Goal: Task Accomplishment & Management: Complete application form

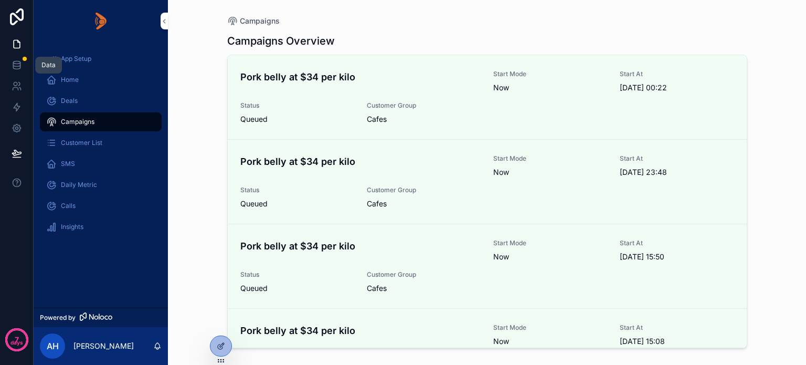
click at [18, 61] on icon at bounding box center [16, 62] width 7 height 3
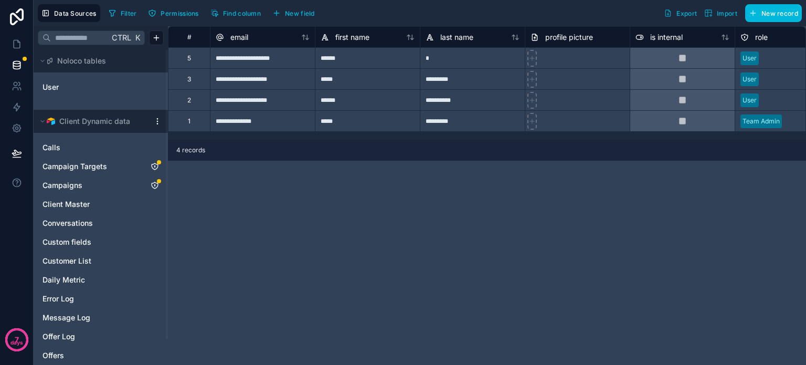
click at [153, 184] on icon "Campaigns" at bounding box center [155, 185] width 8 height 8
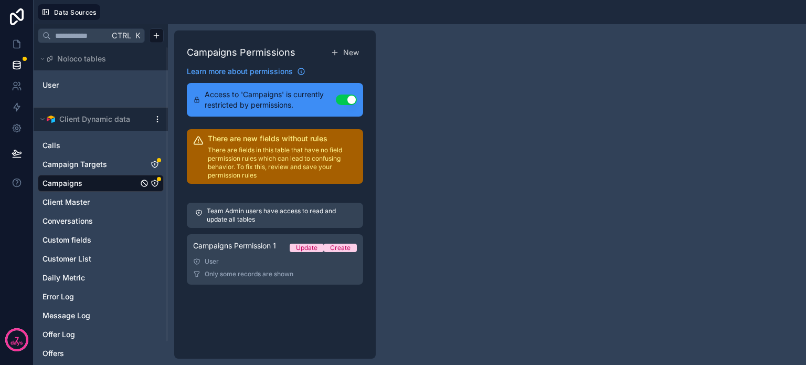
click at [243, 252] on div "Campaigns Permission 1 Update Create" at bounding box center [275, 247] width 164 height 15
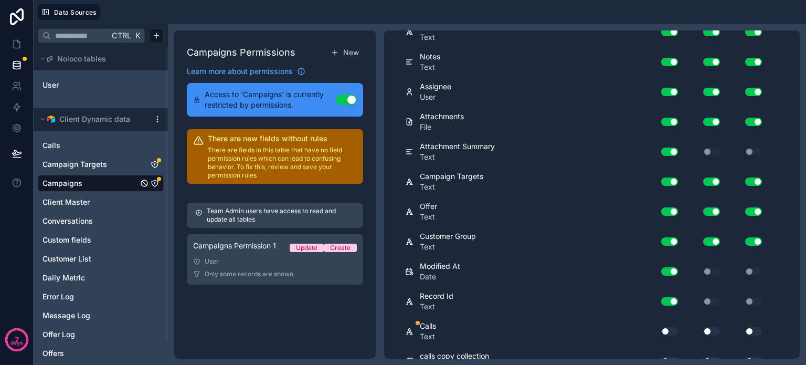
scroll to position [481, 0]
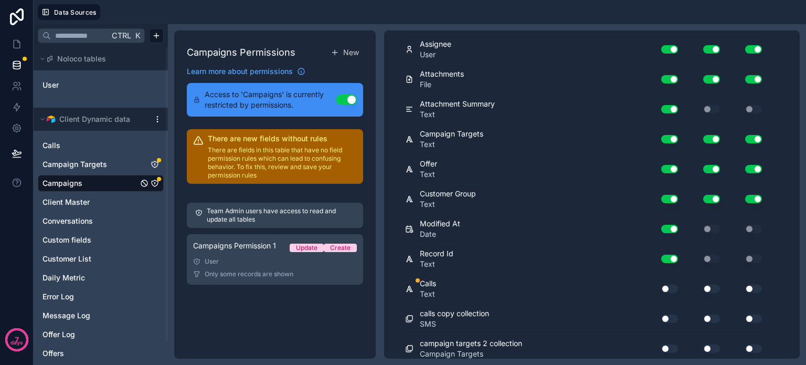
click at [669, 284] on button "Use setting" at bounding box center [669, 288] width 17 height 8
click at [670, 284] on button "Use setting" at bounding box center [669, 288] width 17 height 8
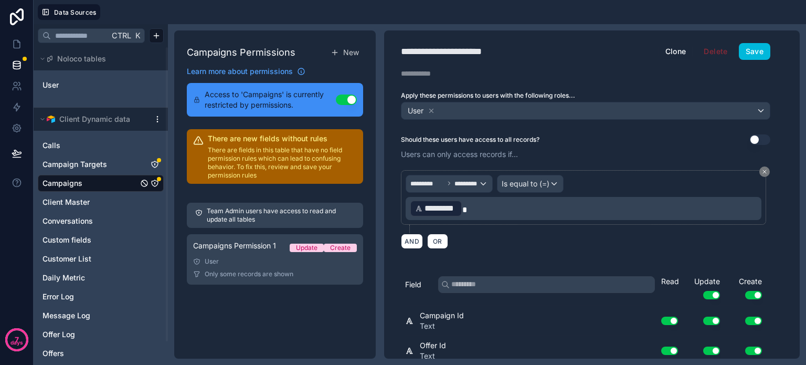
scroll to position [157, 0]
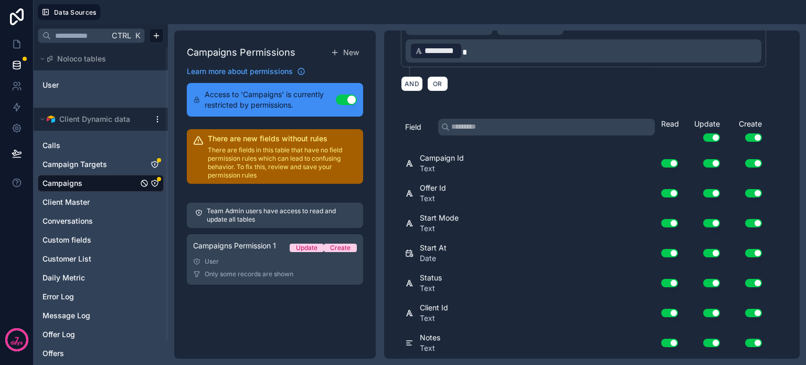
click at [156, 165] on icon "Campaign Targets" at bounding box center [155, 164] width 8 height 8
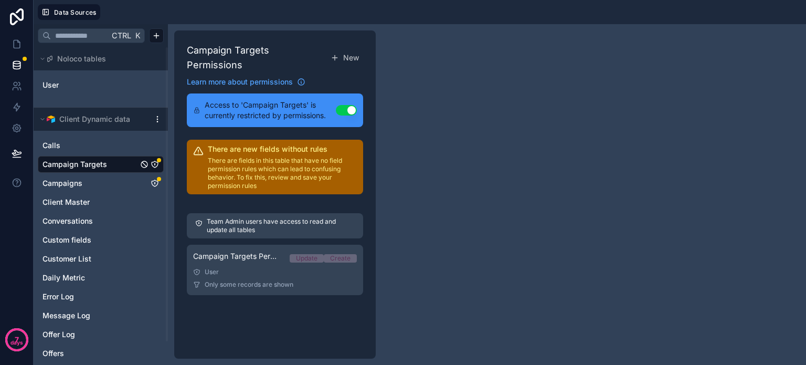
click at [154, 182] on icon "Campaigns" at bounding box center [155, 183] width 8 height 8
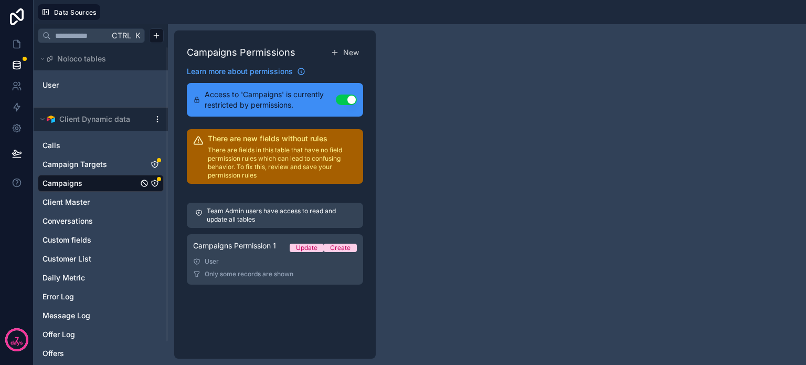
click at [257, 245] on span "Campaigns Permission 1" at bounding box center [234, 245] width 83 height 10
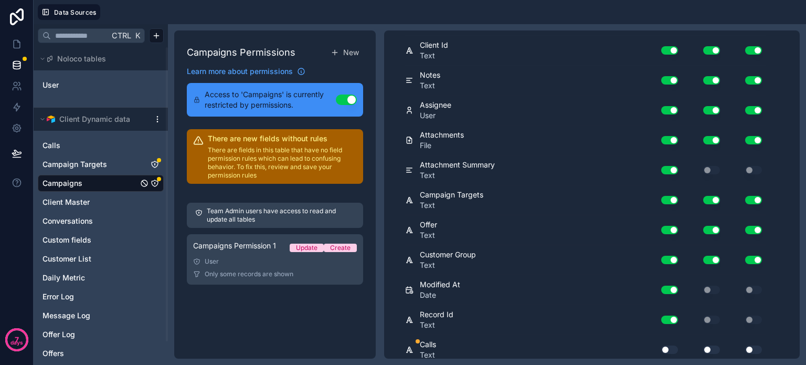
scroll to position [481, 0]
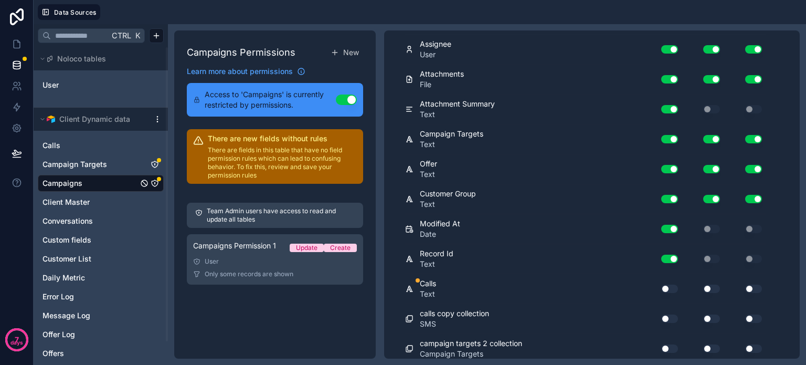
click at [663, 284] on button "Use setting" at bounding box center [669, 288] width 17 height 8
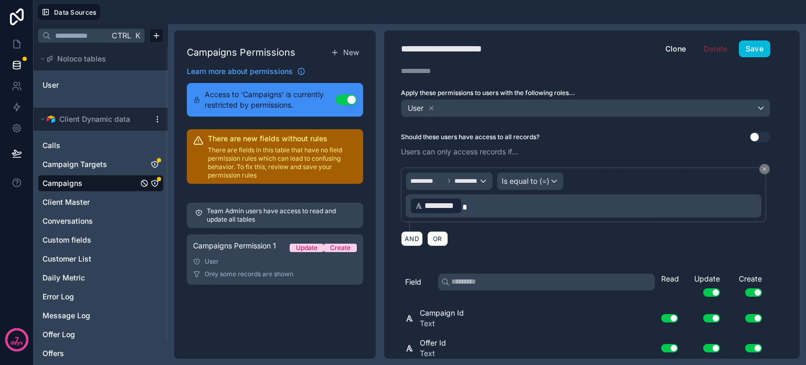
scroll to position [0, 0]
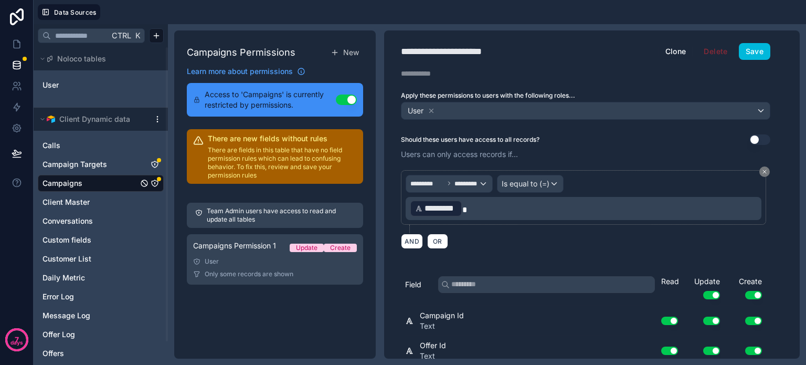
click at [755, 54] on button "Save" at bounding box center [754, 51] width 31 height 17
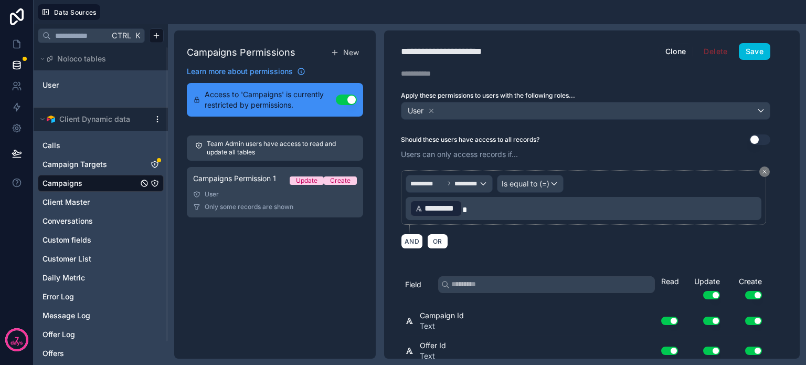
click at [156, 161] on icon "Campaign Targets" at bounding box center [155, 164] width 8 height 8
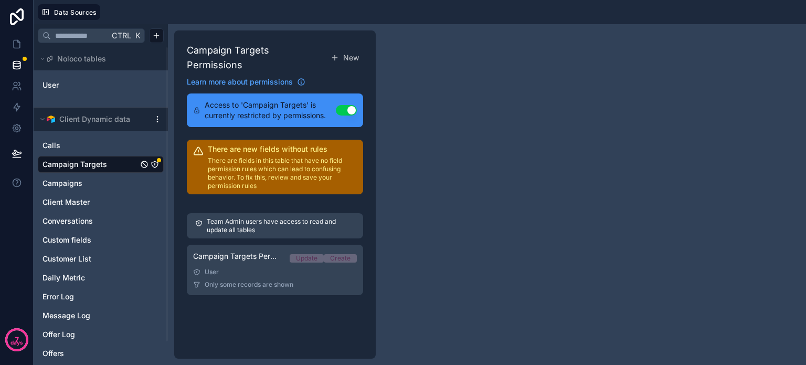
click at [154, 163] on icon "Campaign Targets" at bounding box center [155, 164] width 8 height 8
drag, startPoint x: 248, startPoint y: 255, endPoint x: 276, endPoint y: 247, distance: 28.8
click at [248, 255] on div "Campaign Targets Permission 1 Update Create" at bounding box center [275, 258] width 164 height 15
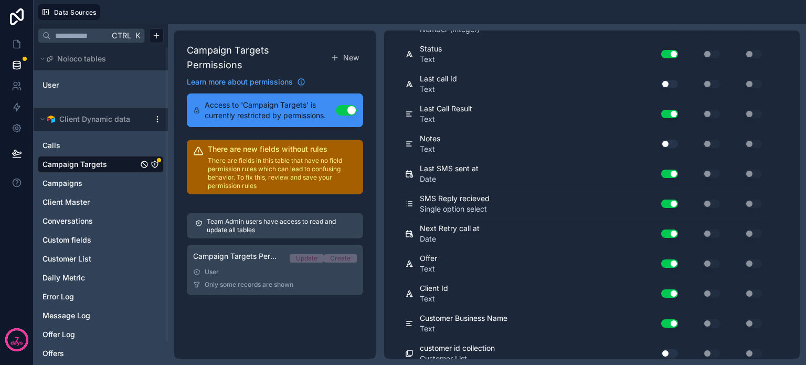
scroll to position [716, 0]
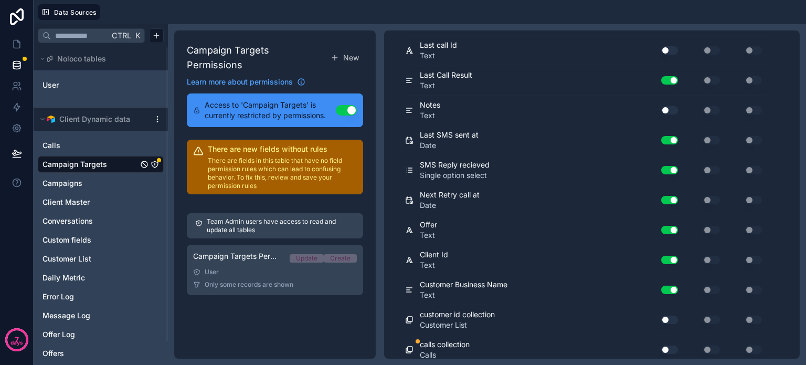
click at [672, 345] on button "Use setting" at bounding box center [669, 349] width 17 height 8
click at [664, 345] on button "Use setting" at bounding box center [669, 349] width 17 height 8
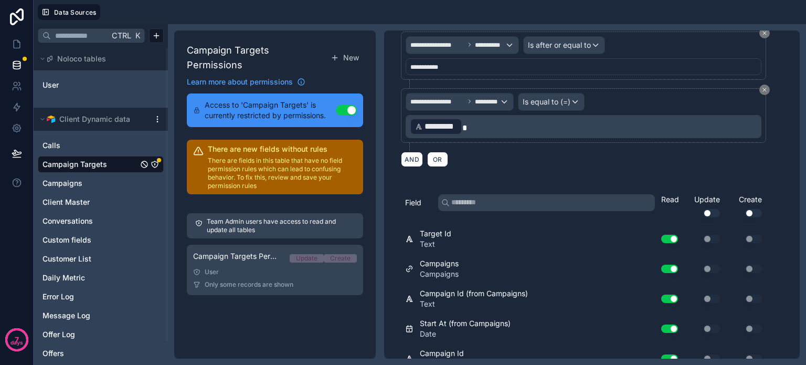
scroll to position [0, 0]
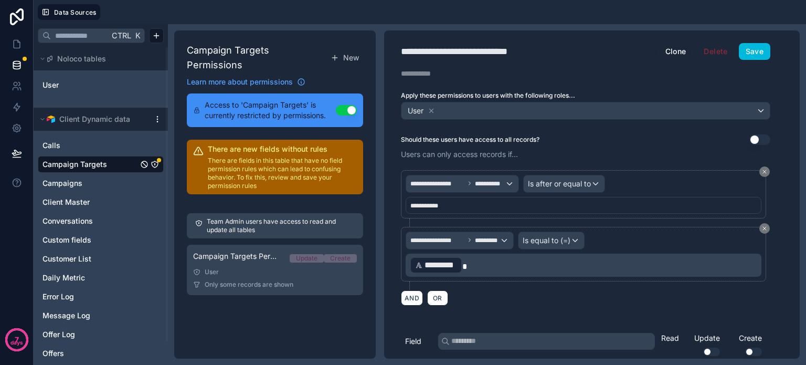
click at [757, 55] on button "Save" at bounding box center [754, 51] width 31 height 17
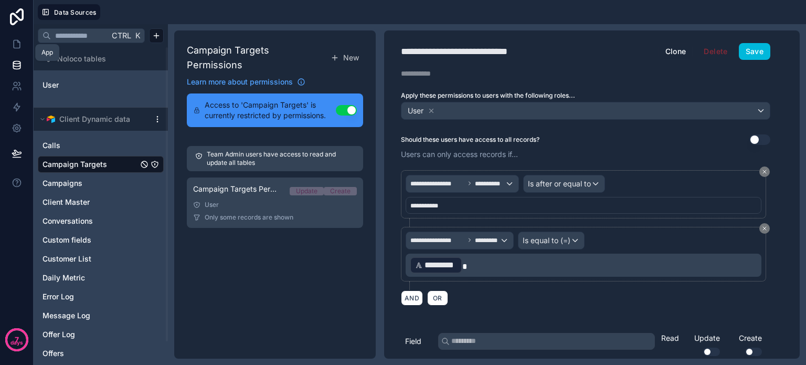
click at [15, 42] on icon at bounding box center [17, 44] width 10 height 10
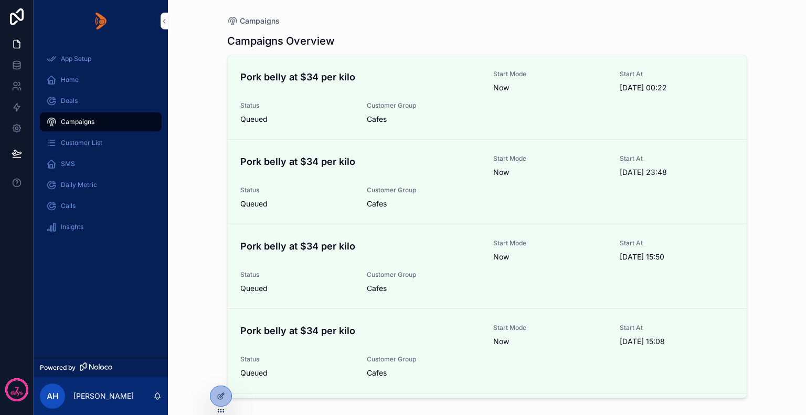
drag, startPoint x: 704, startPoint y: 0, endPoint x: 784, endPoint y: 52, distance: 95.1
click at [784, 52] on div "Campaigns Campaigns Overview Pork belly at $34 per kilo Start Mode Now Start At…" at bounding box center [487, 207] width 638 height 415
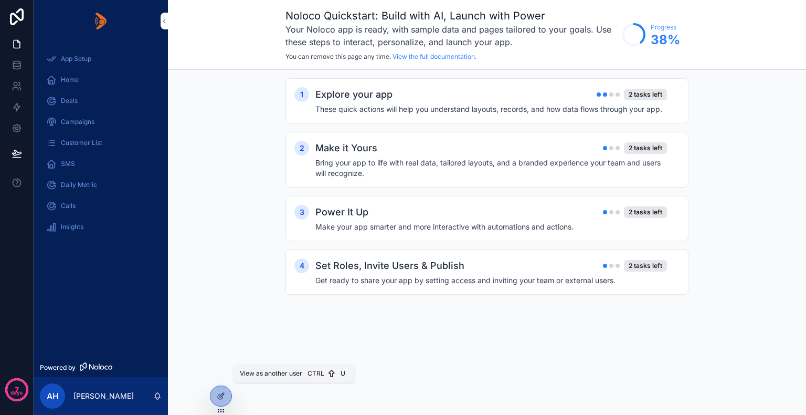
click at [0, 0] on icon at bounding box center [0, 0] width 0 height 0
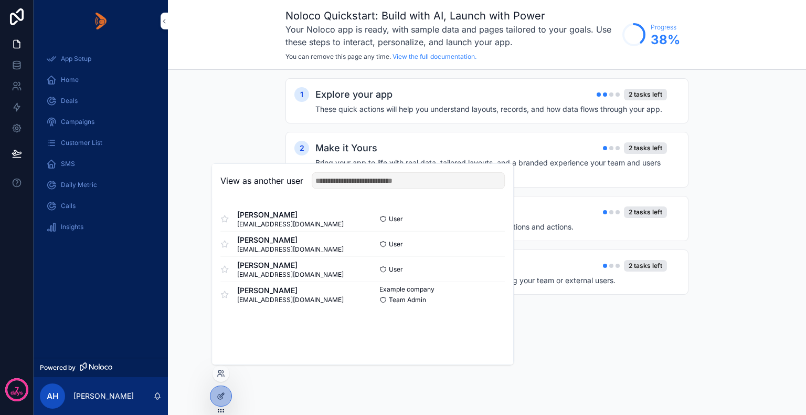
click at [0, 0] on button "Select" at bounding box center [0, 0] width 0 height 0
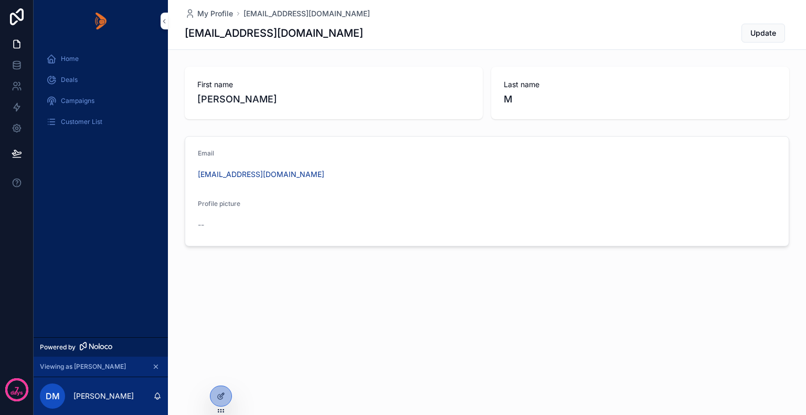
click at [63, 119] on span "Customer List" at bounding box center [81, 122] width 41 height 8
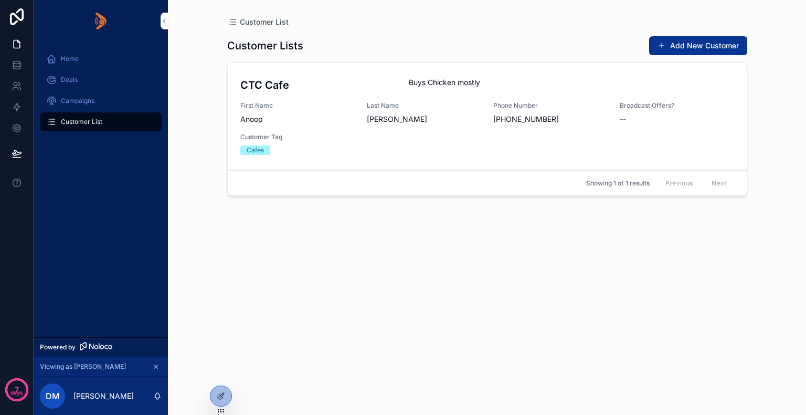
click at [678, 41] on button "Add New Customer" at bounding box center [698, 45] width 98 height 19
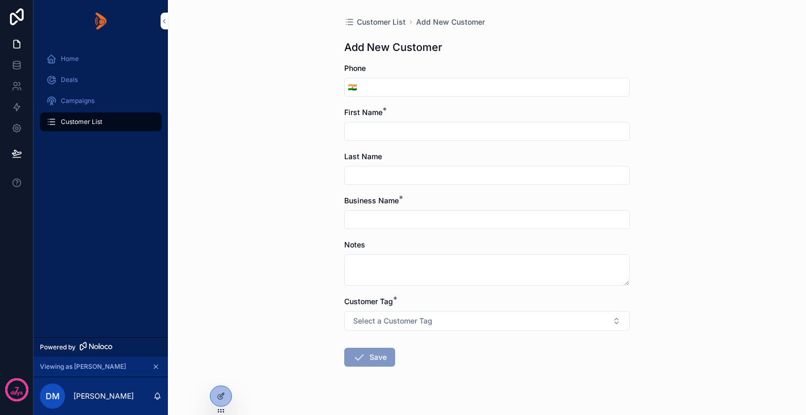
click at [385, 88] on input "scrollable content" at bounding box center [494, 87] width 269 height 15
type input "**********"
click at [368, 131] on input "scrollable content" at bounding box center [487, 131] width 284 height 15
type input "*****"
click at [393, 176] on input "scrollable content" at bounding box center [487, 175] width 284 height 15
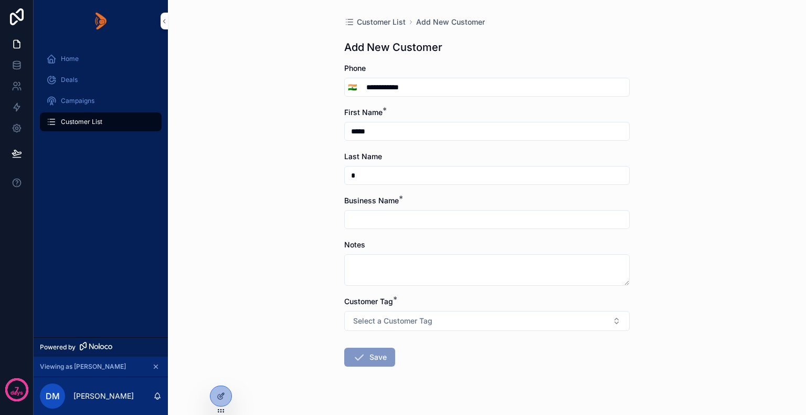
type input "*"
click at [358, 224] on input "scrollable content" at bounding box center [487, 219] width 284 height 15
type input "**********"
click at [357, 261] on textarea "scrollable content" at bounding box center [487, 269] width 286 height 31
type textarea "*********"
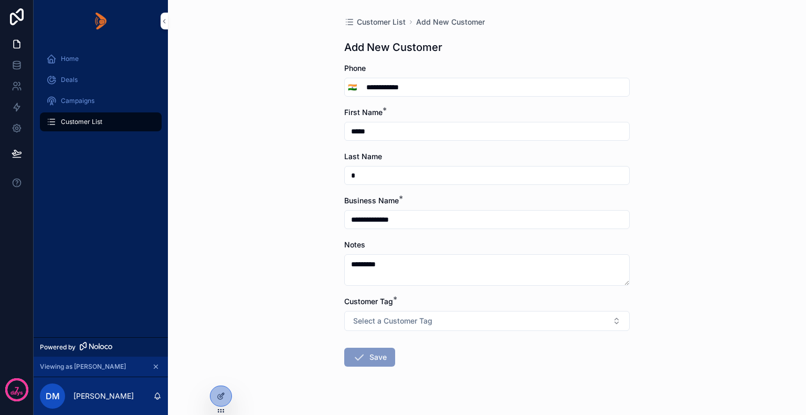
click at [445, 322] on button "Select a Customer Tag" at bounding box center [487, 321] width 286 height 20
click at [426, 281] on div "Hotels" at bounding box center [430, 282] width 19 height 9
click at [367, 356] on button "Save" at bounding box center [369, 356] width 51 height 19
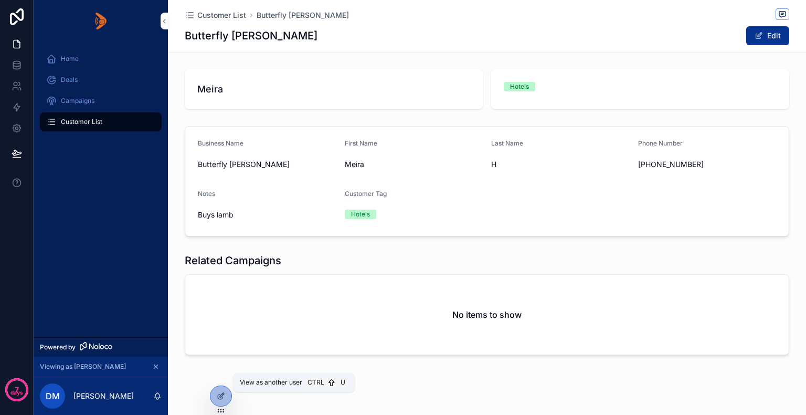
click at [0, 0] on icon at bounding box center [0, 0] width 0 height 0
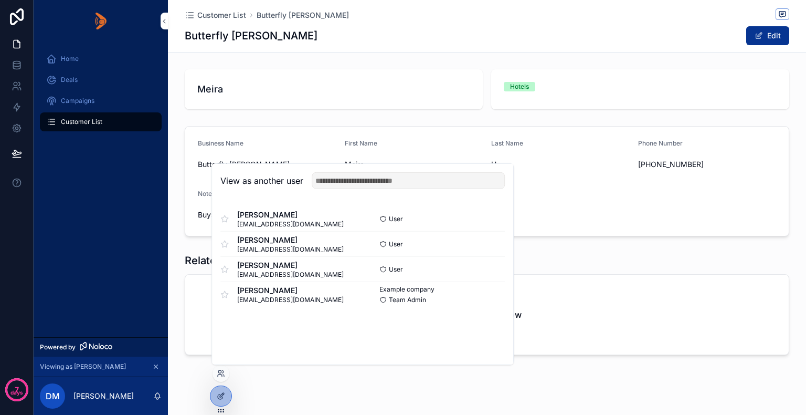
click at [75, 187] on div "Home Deals Campaigns Customer List" at bounding box center [101, 189] width 134 height 295
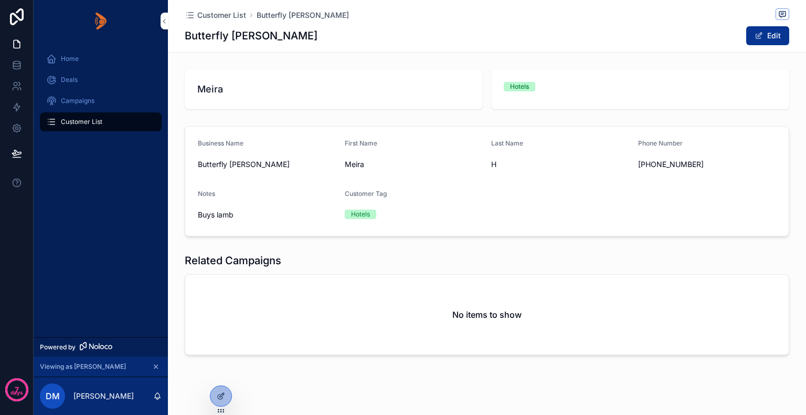
click at [217, 394] on icon at bounding box center [221, 396] width 8 height 8
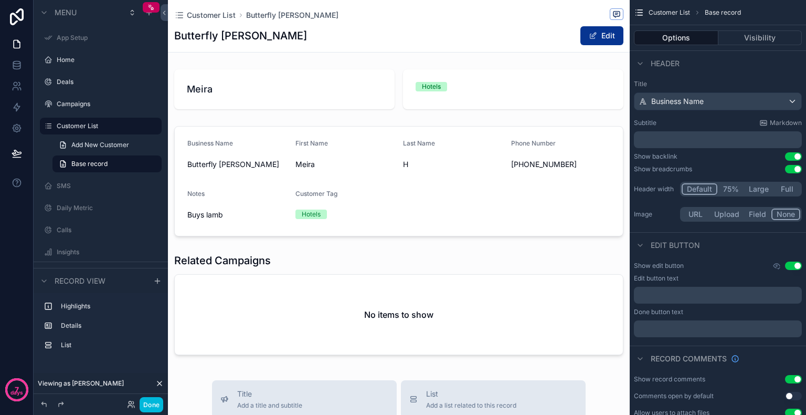
click at [83, 143] on span "Add New Customer" at bounding box center [100, 145] width 58 height 8
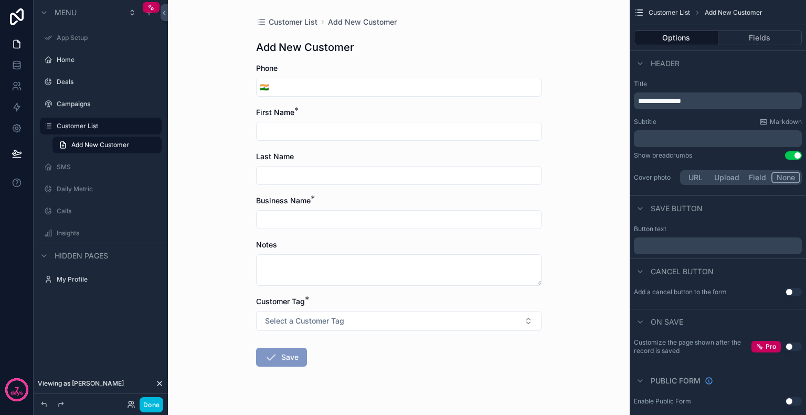
click at [792, 345] on button "Use setting" at bounding box center [793, 346] width 17 height 8
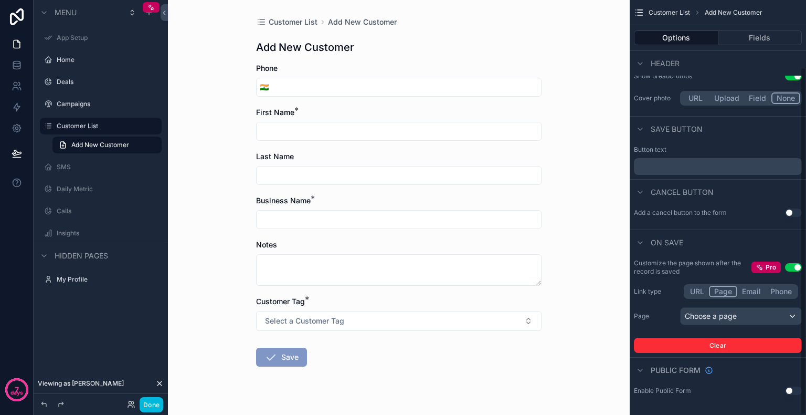
scroll to position [80, 0]
click at [765, 315] on div "Choose a page" at bounding box center [741, 315] width 121 height 17
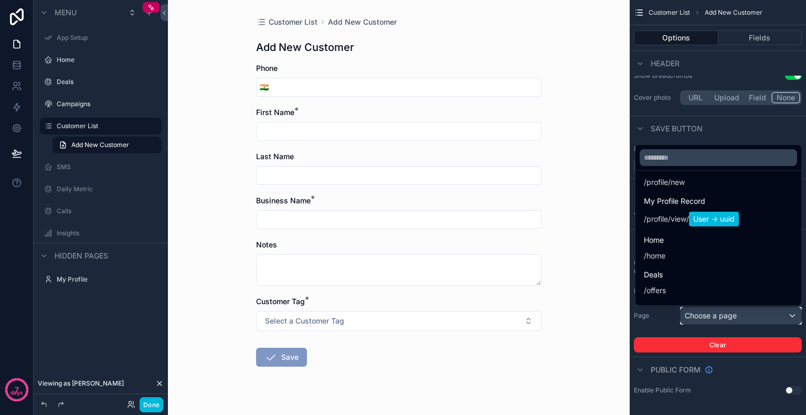
scroll to position [105, 0]
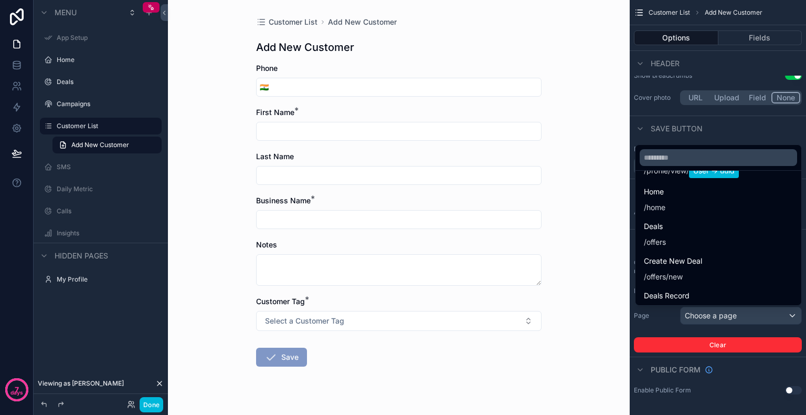
click at [678, 237] on div "Deals / offers" at bounding box center [718, 233] width 149 height 27
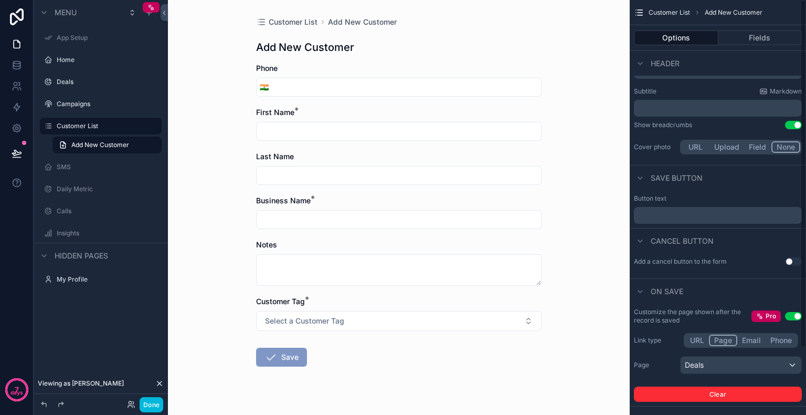
scroll to position [0, 0]
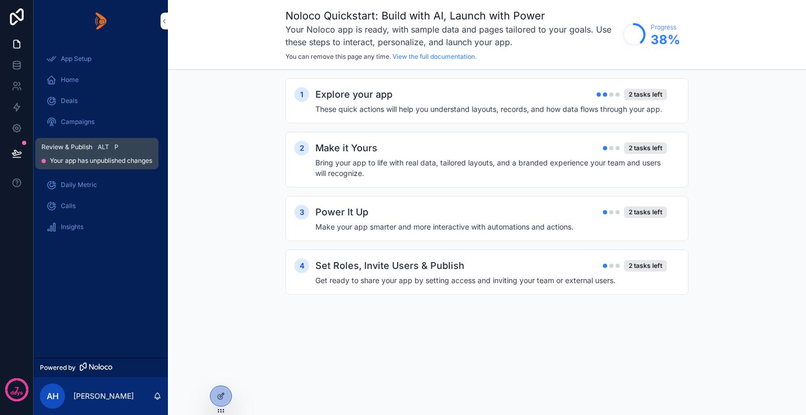
click at [13, 152] on icon at bounding box center [17, 153] width 10 height 10
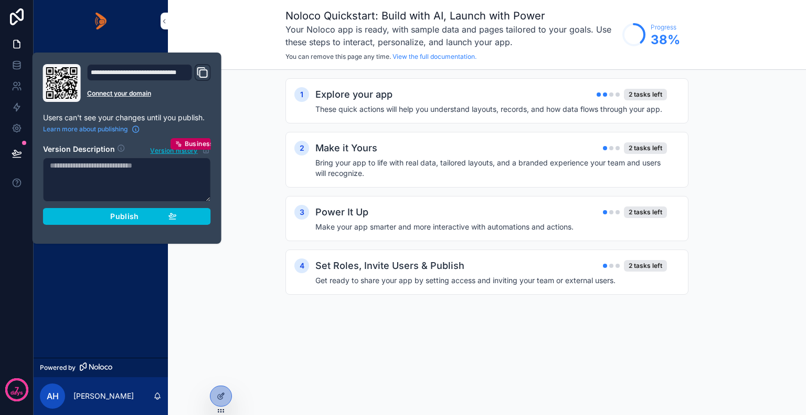
click at [90, 342] on div "App Setup Home Deals Campaigns Customer List SMS Daily Metric Calls Insights" at bounding box center [101, 199] width 134 height 315
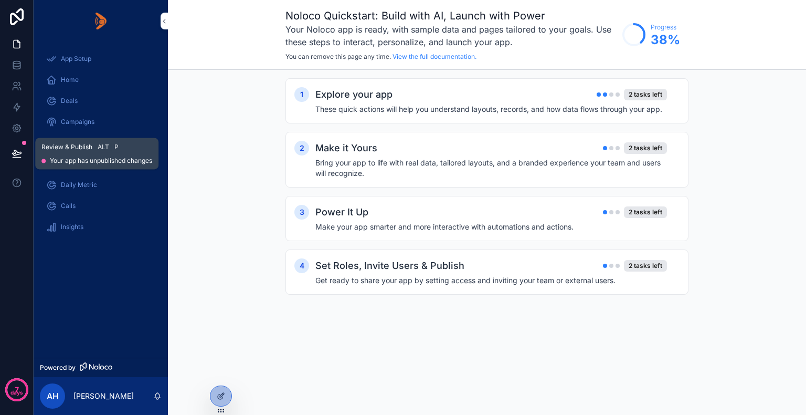
click at [15, 149] on icon at bounding box center [17, 153] width 10 height 10
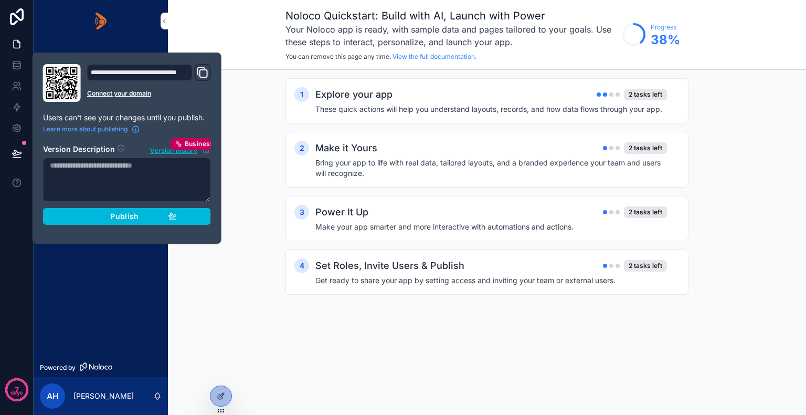
click at [101, 218] on div "Publish" at bounding box center [127, 216] width 100 height 9
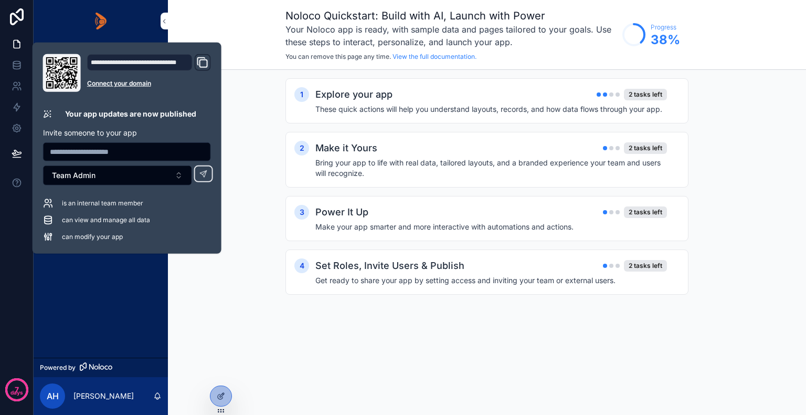
click at [82, 288] on div "App Setup Home Deals Campaigns Customer List SMS Daily Metric Calls Insights" at bounding box center [101, 199] width 134 height 315
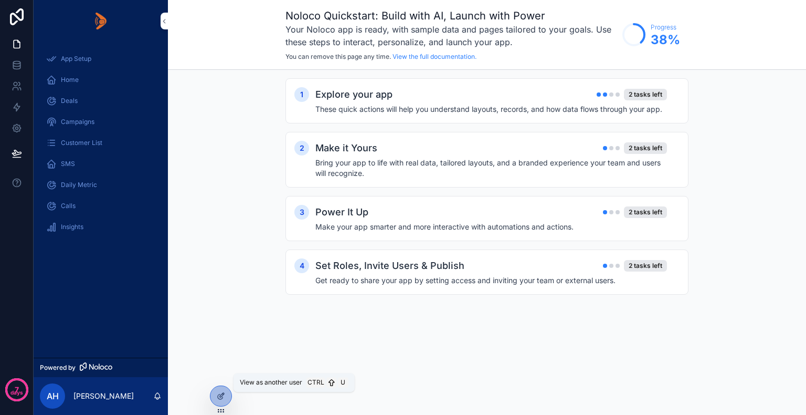
click at [0, 0] on icon at bounding box center [0, 0] width 0 height 0
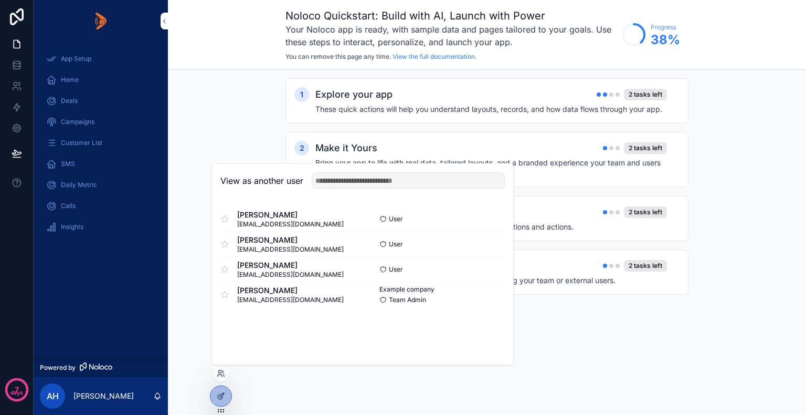
click at [0, 0] on button "Select" at bounding box center [0, 0] width 0 height 0
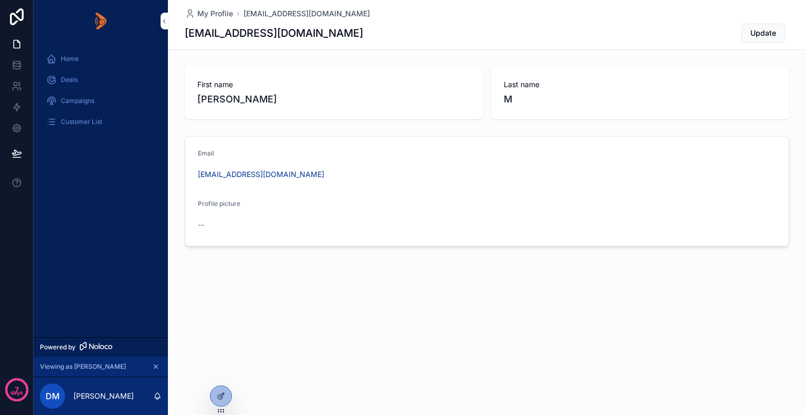
click at [80, 120] on span "Customer List" at bounding box center [81, 122] width 41 height 8
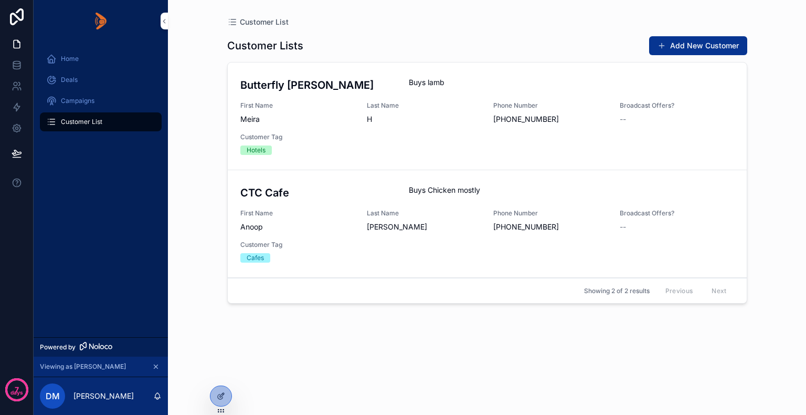
click at [219, 400] on div at bounding box center [220, 396] width 21 height 20
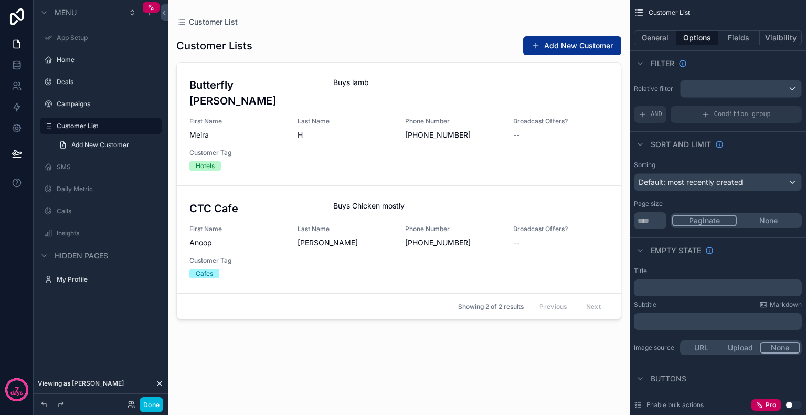
click at [566, 45] on div "scrollable content" at bounding box center [399, 201] width 462 height 402
click at [566, 45] on button "Add New Customer" at bounding box center [572, 45] width 98 height 19
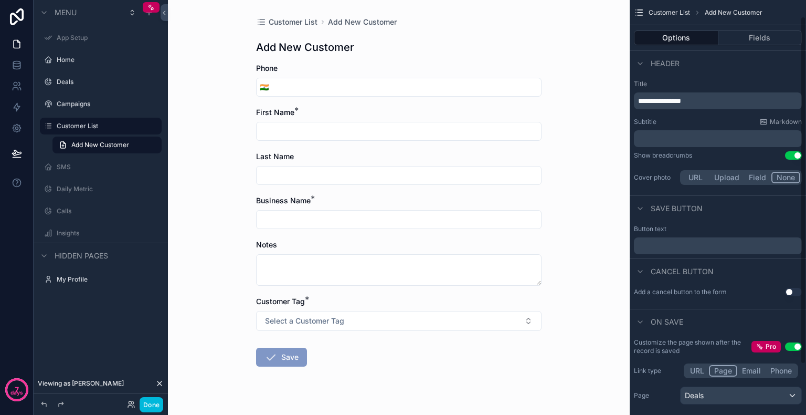
scroll to position [80, 0]
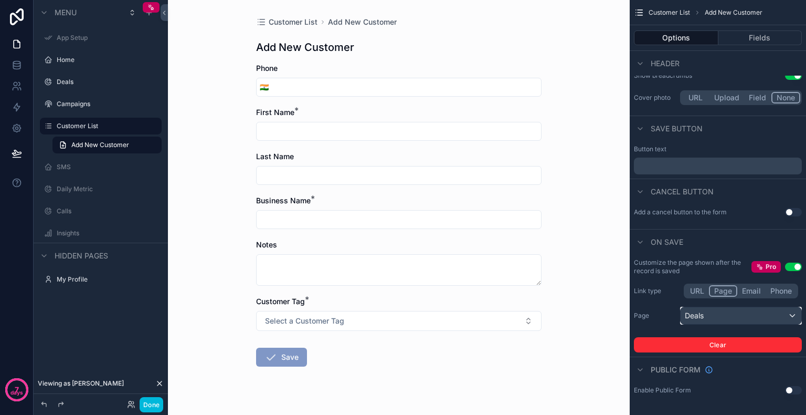
click at [768, 312] on div "Deals" at bounding box center [741, 315] width 121 height 17
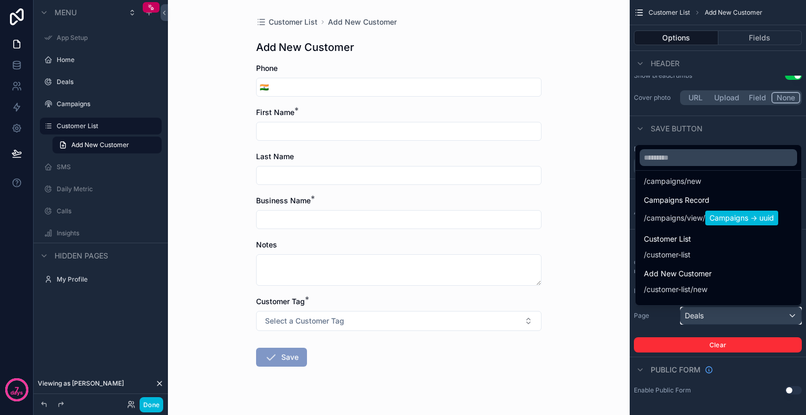
scroll to position [315, 0]
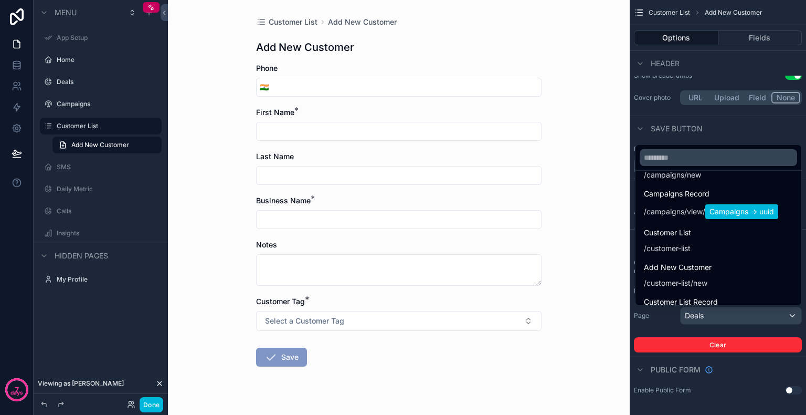
click at [697, 238] on div "Customer List / customer-list" at bounding box center [718, 239] width 149 height 27
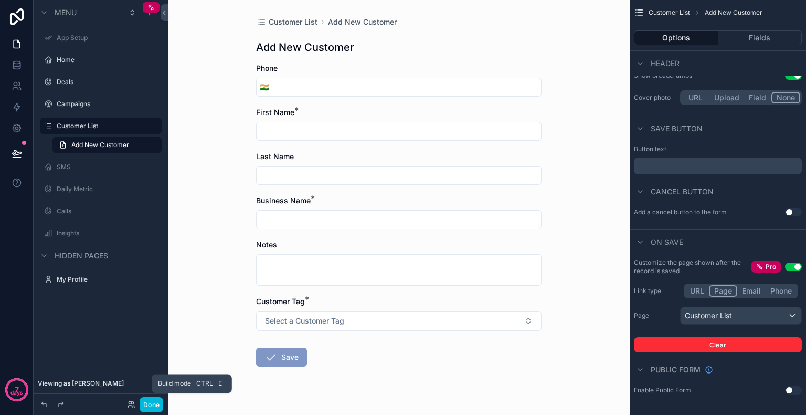
click at [150, 406] on button "Done" at bounding box center [152, 404] width 24 height 15
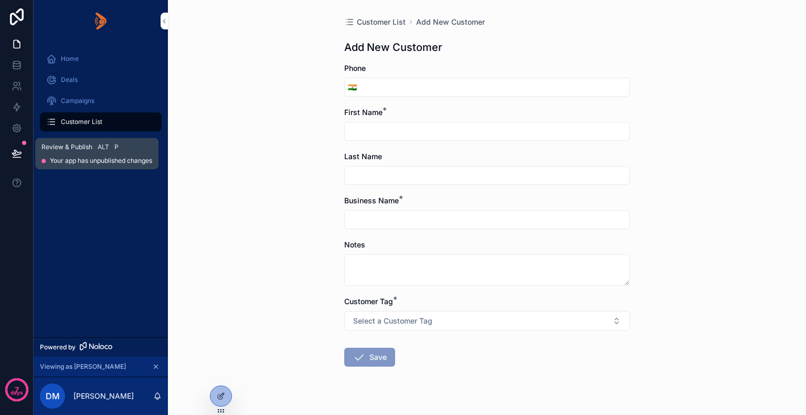
click at [21, 151] on icon at bounding box center [17, 153] width 10 height 10
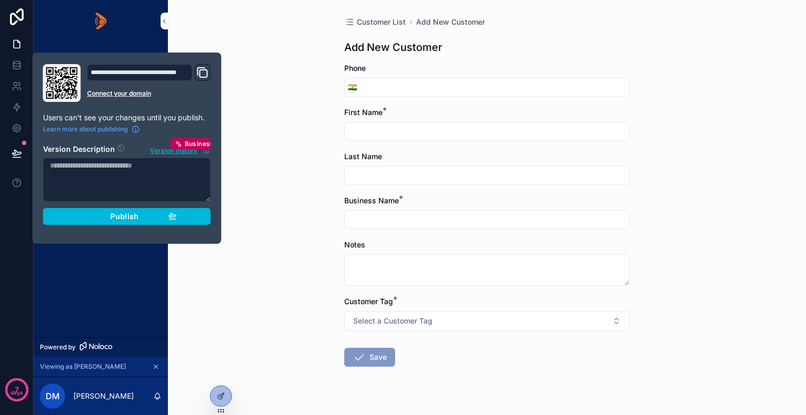
click at [92, 217] on div "Publish" at bounding box center [127, 216] width 100 height 9
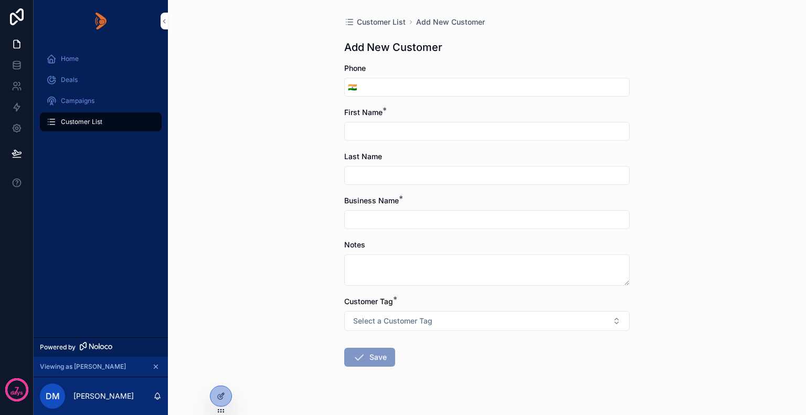
click at [94, 278] on div "Home Deals Campaigns Customer List" at bounding box center [101, 189] width 134 height 295
click at [72, 121] on span "Customer List" at bounding box center [81, 122] width 41 height 8
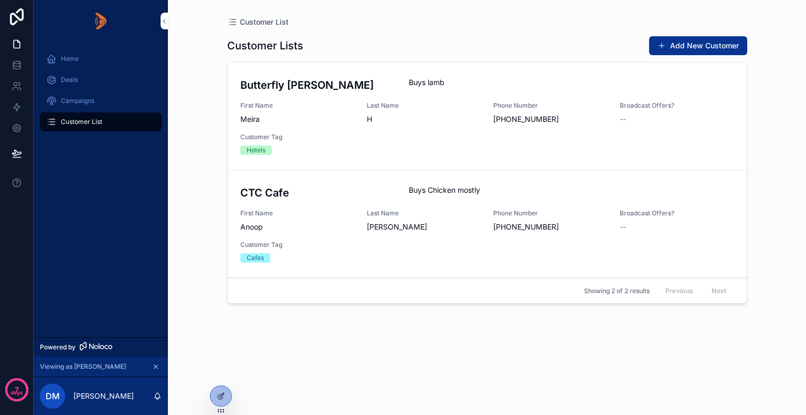
click at [706, 43] on button "Add New Customer" at bounding box center [698, 45] width 98 height 19
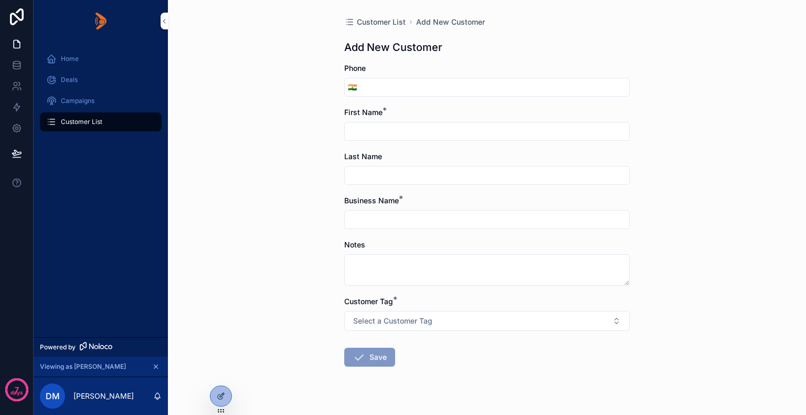
click at [379, 89] on input "scrollable content" at bounding box center [494, 87] width 269 height 15
type input "**********"
click at [405, 133] on input "scrollable content" at bounding box center [487, 131] width 284 height 15
type input "*******"
click at [381, 177] on input "scrollable content" at bounding box center [487, 175] width 284 height 15
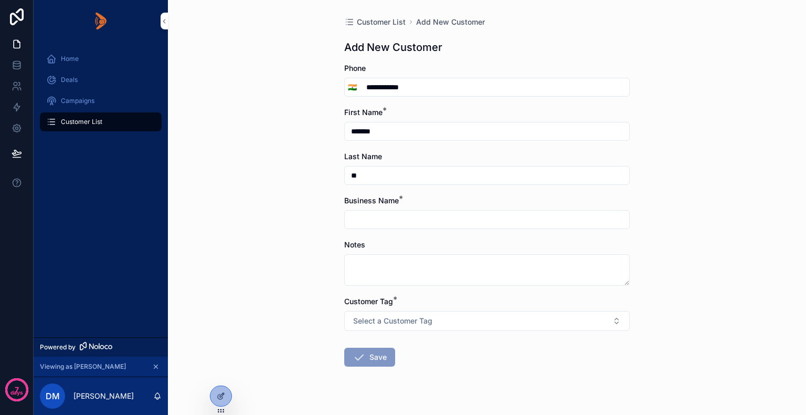
type input "**"
click at [361, 215] on input "scrollable content" at bounding box center [487, 219] width 284 height 15
type input "*********"
click at [367, 269] on textarea "scrollable content" at bounding box center [487, 269] width 286 height 31
type textarea "*"
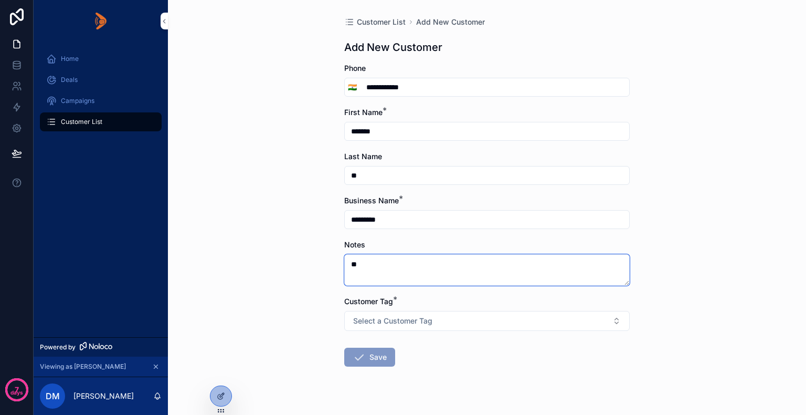
type textarea "*"
type textarea "**********"
click at [401, 319] on span "Select a Customer Tag" at bounding box center [392, 320] width 79 height 10
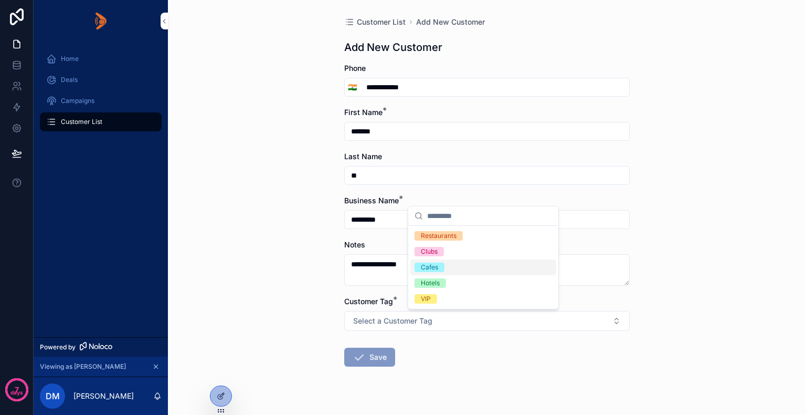
click at [432, 268] on div "Cafes" at bounding box center [429, 266] width 17 height 9
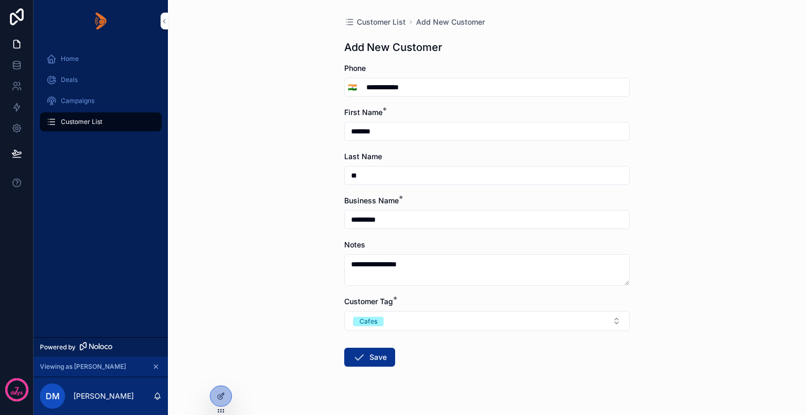
click at [370, 357] on button "Save" at bounding box center [369, 356] width 51 height 19
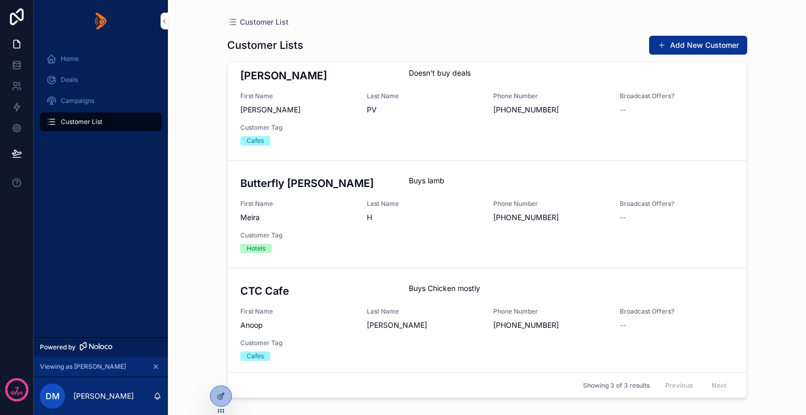
scroll to position [11, 0]
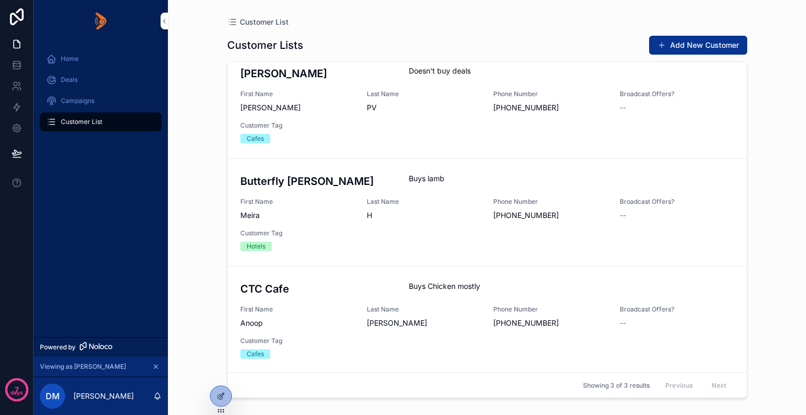
click at [456, 116] on div "Prashanth Doesn't buy deals First Name Haridas Last Name PV Phone Number +91944…" at bounding box center [487, 105] width 494 height 78
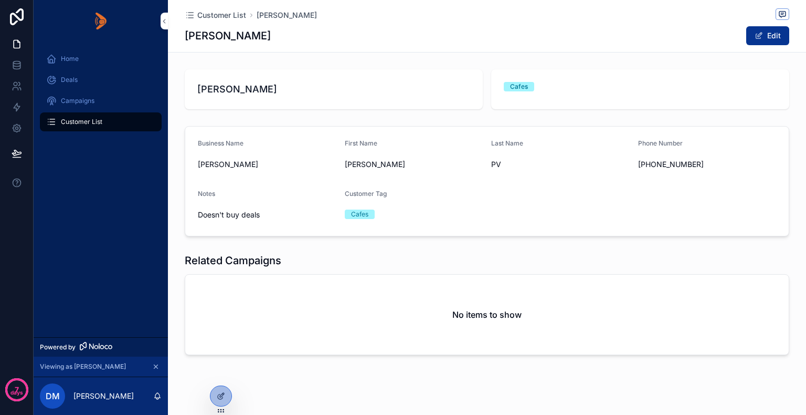
click at [759, 35] on button "Edit" at bounding box center [767, 35] width 43 height 19
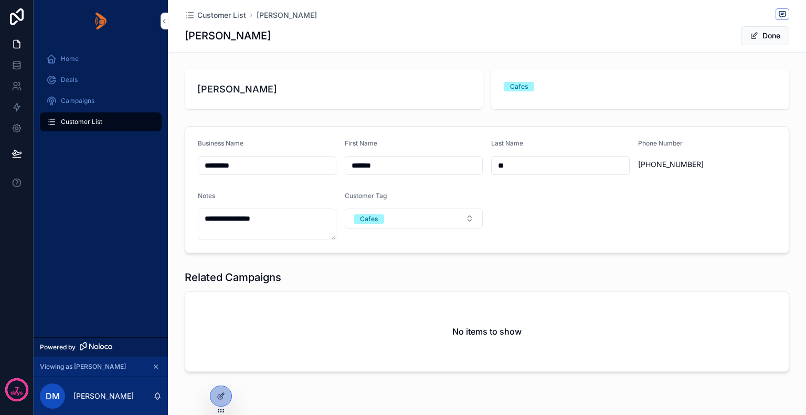
click at [453, 217] on button "Cafes" at bounding box center [414, 218] width 139 height 20
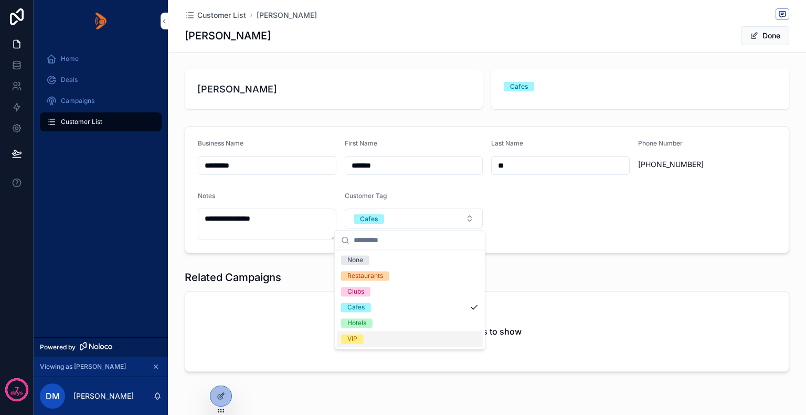
click at [366, 339] on div "VIP" at bounding box center [410, 339] width 146 height 16
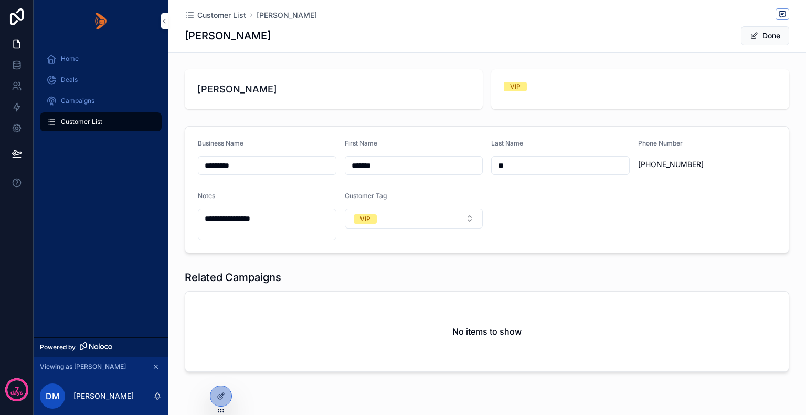
click at [450, 222] on button "VIP" at bounding box center [414, 218] width 139 height 20
click at [681, 121] on div "**********" at bounding box center [487, 222] width 638 height 315
click at [753, 34] on span "scrollable content" at bounding box center [754, 35] width 8 height 8
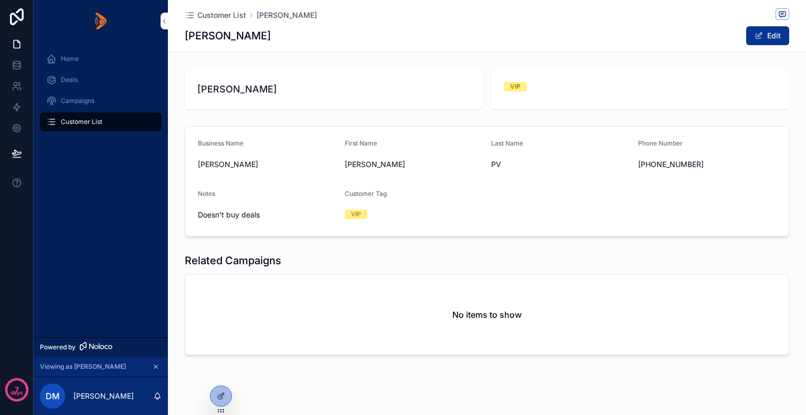
click at [217, 14] on span "Customer List" at bounding box center [221, 15] width 49 height 10
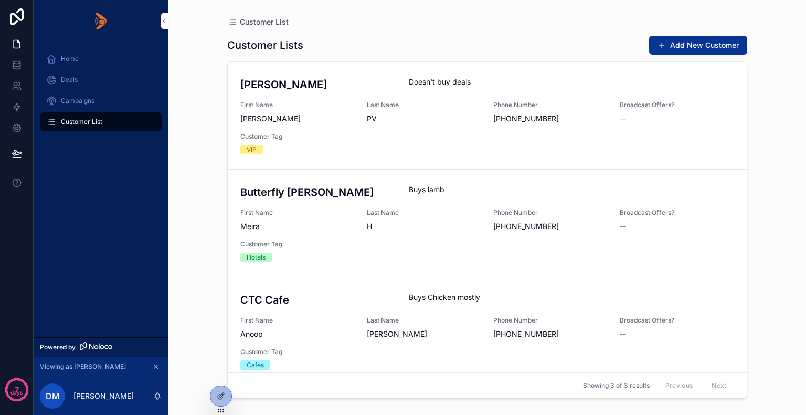
click at [78, 81] on div "Deals" at bounding box center [100, 79] width 109 height 17
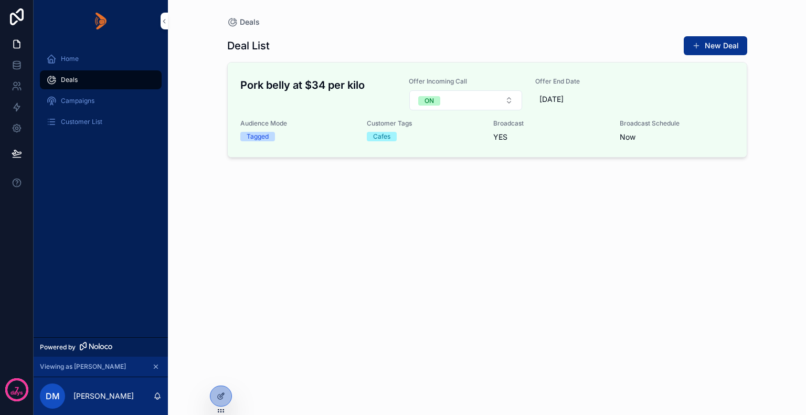
click at [713, 49] on button "New Deal" at bounding box center [716, 45] width 64 height 19
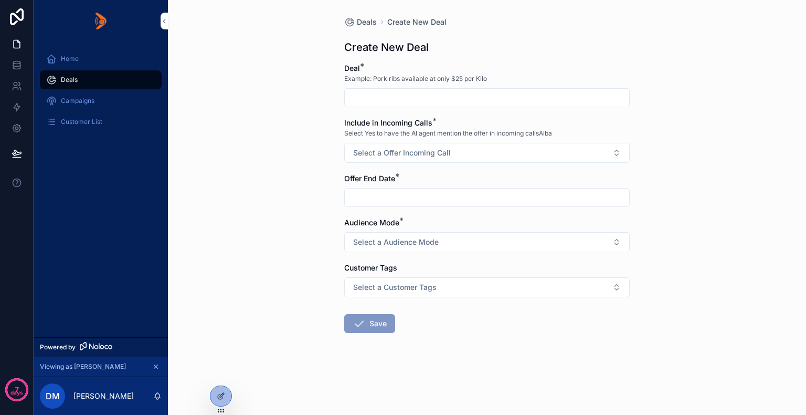
click at [386, 104] on input "scrollable content" at bounding box center [487, 97] width 284 height 15
type input "**********"
click at [401, 152] on span "Select a Offer Incoming Call" at bounding box center [402, 152] width 98 height 10
click at [433, 192] on div "ON" at bounding box center [429, 194] width 9 height 9
click at [393, 198] on input "scrollable content" at bounding box center [487, 197] width 284 height 15
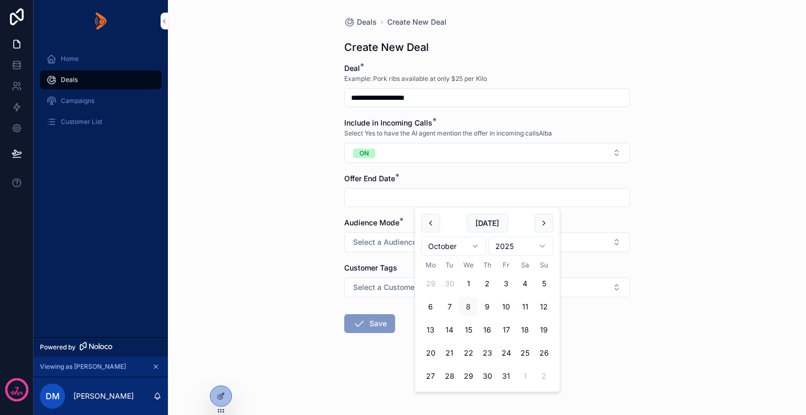
click at [523, 352] on button "25" at bounding box center [525, 352] width 19 height 19
type input "**********"
click at [288, 217] on div "**********" at bounding box center [487, 207] width 638 height 415
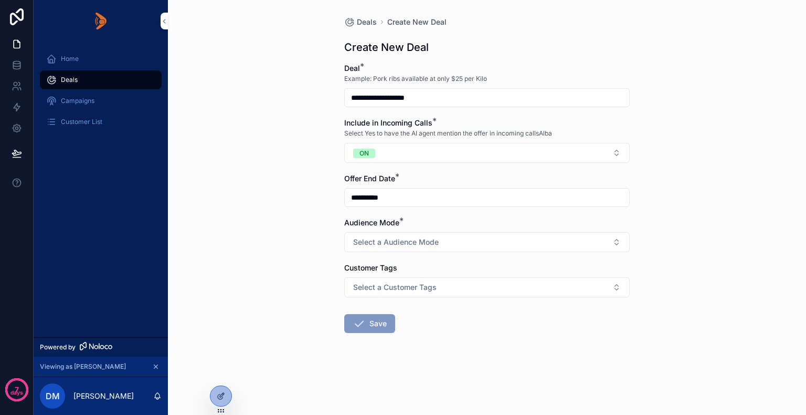
click at [384, 242] on span "Select a Audience Mode" at bounding box center [396, 242] width 86 height 10
click at [432, 282] on div "Tagged" at bounding box center [436, 283] width 22 height 9
click at [407, 286] on span "Select a Customer Tags" at bounding box center [394, 287] width 83 height 10
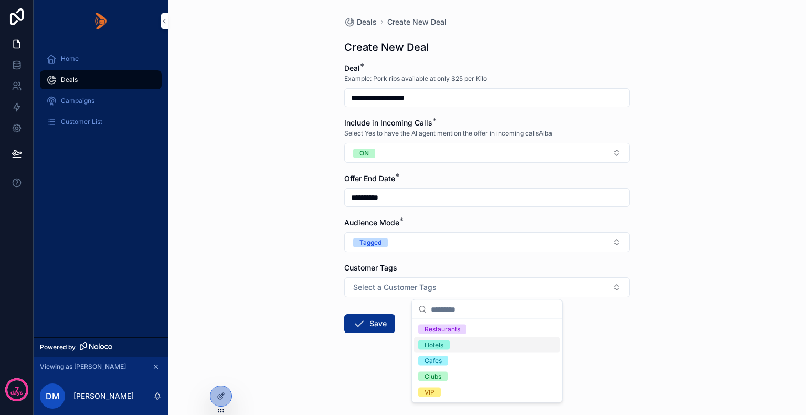
click at [439, 343] on div "Hotels" at bounding box center [434, 344] width 19 height 9
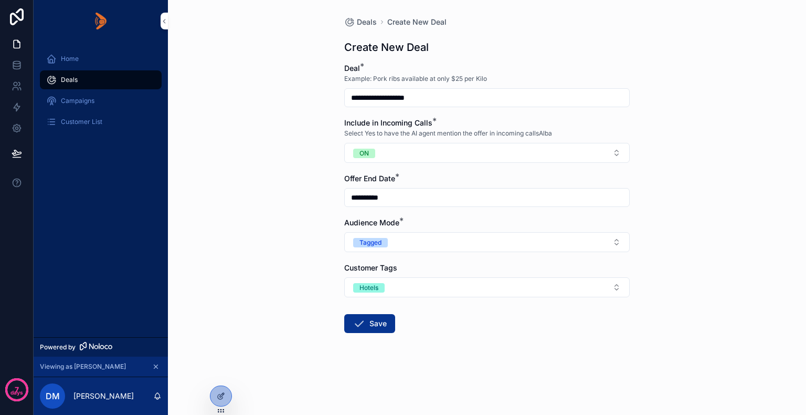
click at [380, 322] on button "Save" at bounding box center [369, 323] width 51 height 19
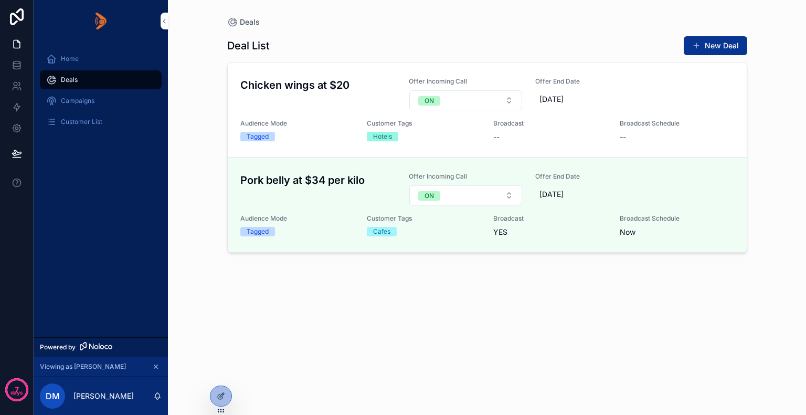
click at [0, 0] on span "Broadcast" at bounding box center [0, 0] width 0 height 0
